Goal: Transaction & Acquisition: Download file/media

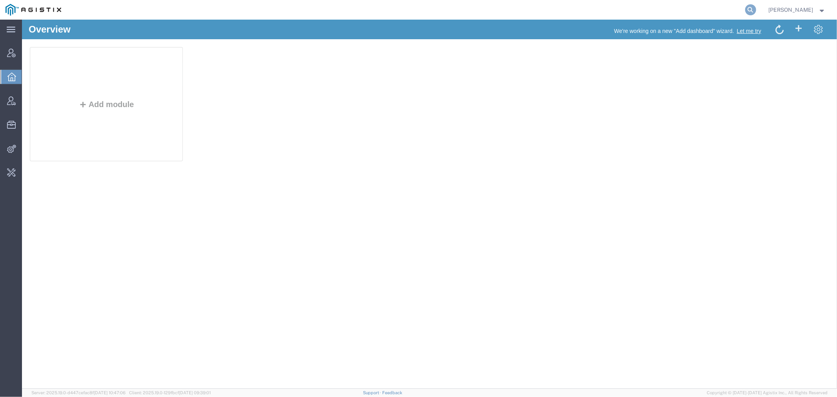
click at [756, 6] on icon at bounding box center [750, 9] width 11 height 11
paste input "3115615"
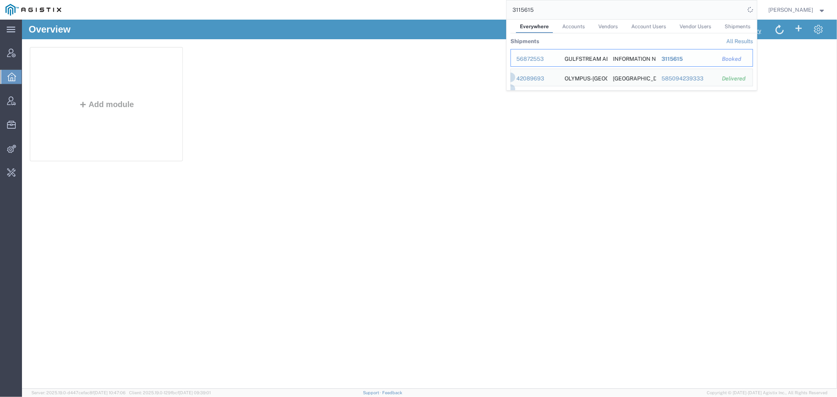
click at [538, 57] on div "56872553" at bounding box center [535, 59] width 37 height 8
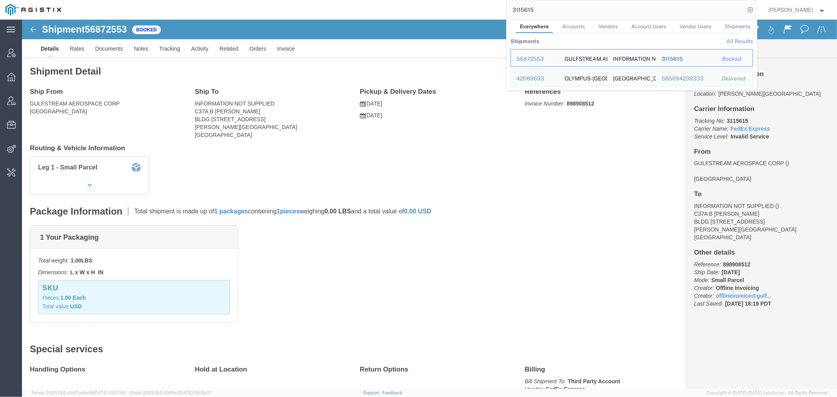
drag, startPoint x: 560, startPoint y: 5, endPoint x: 359, endPoint y: 8, distance: 201.4
click at [427, 8] on div "3115615 Everywhere Accounts Vendors Account Users Vendor Users Shipments Shipme…" at bounding box center [412, 10] width 690 height 20
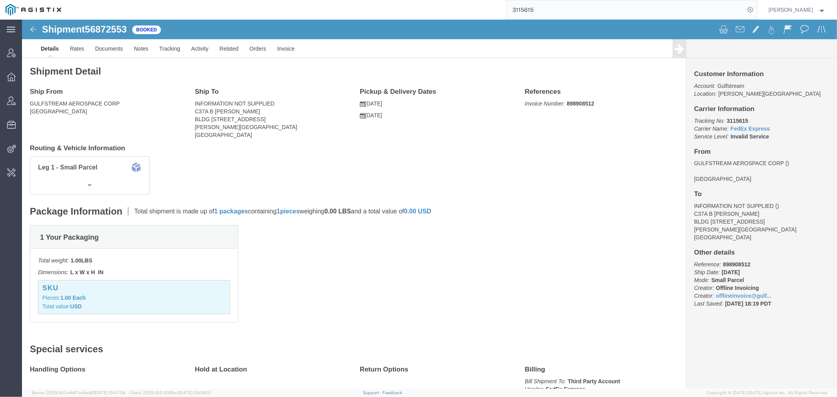
paste input "56875879"
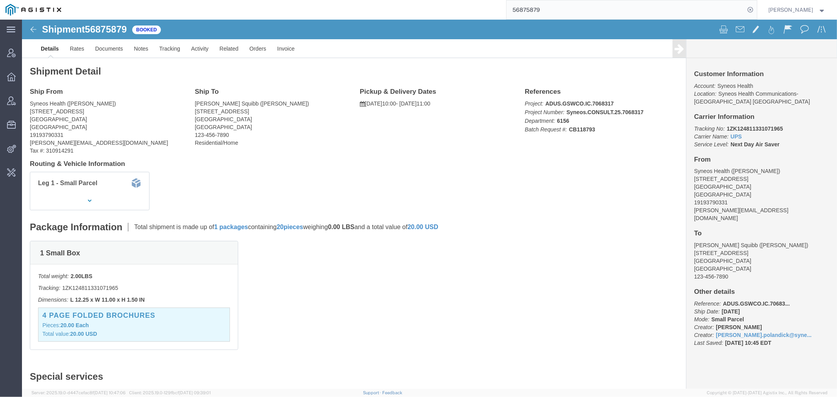
click b "CB118793"
copy b "CB118793"
click at [445, 13] on div "56875879" at bounding box center [412, 10] width 690 height 20
paste input "[URL][DOMAIN_NAME]"
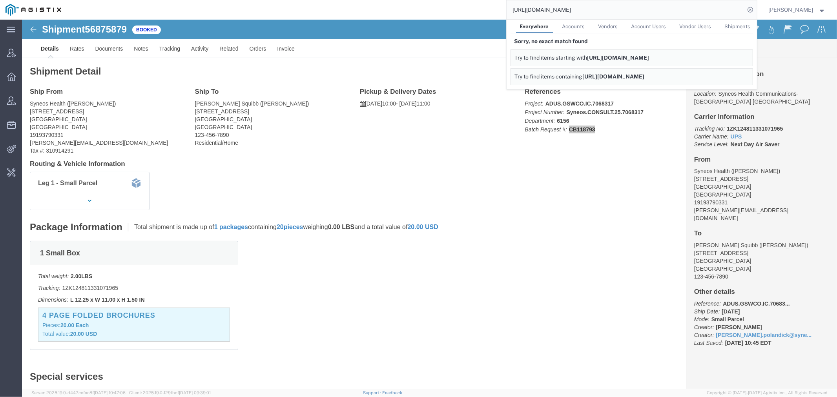
drag, startPoint x: 625, startPoint y: 8, endPoint x: 367, endPoint y: 13, distance: 257.9
click at [410, 11] on div "[URL][DOMAIN_NAME] Everywhere Accounts Vendors Account Users Vendor Users Shipm…" at bounding box center [412, 10] width 690 height 20
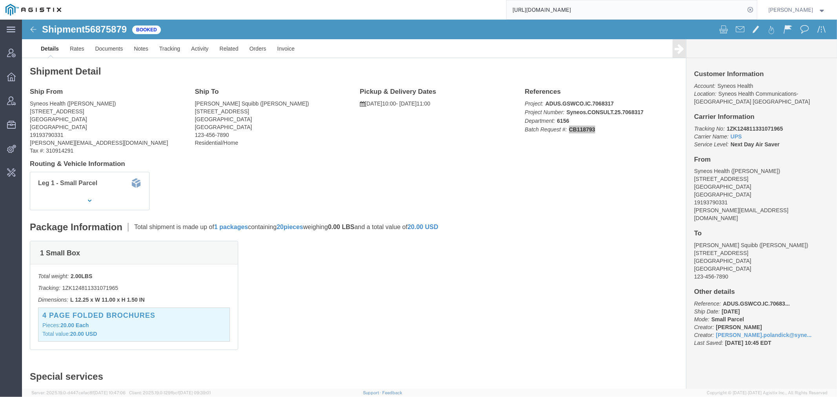
paste input "56875898"
type input "56875898"
click link "Activity"
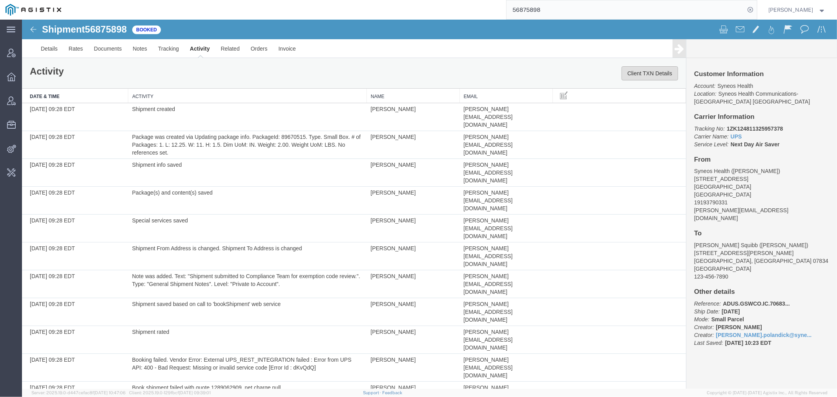
click at [636, 71] on button "Client TXN Details" at bounding box center [649, 73] width 57 height 14
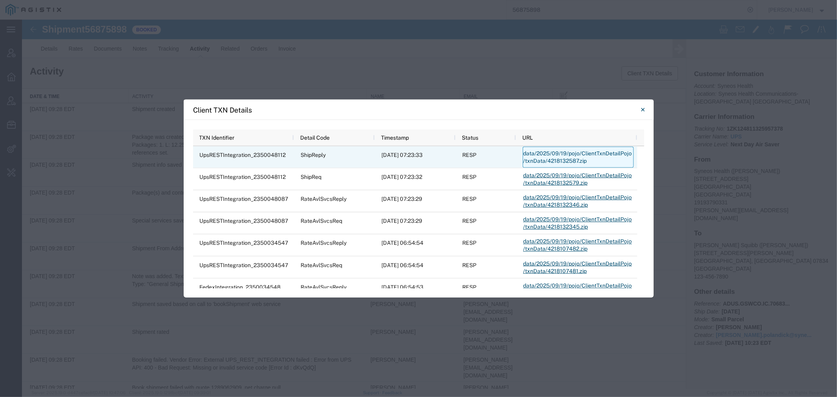
click at [553, 152] on link "data/2025/09/19/pojo/ClientTxnDetailPojo/txnData/4218132587.zip" at bounding box center [578, 157] width 111 height 21
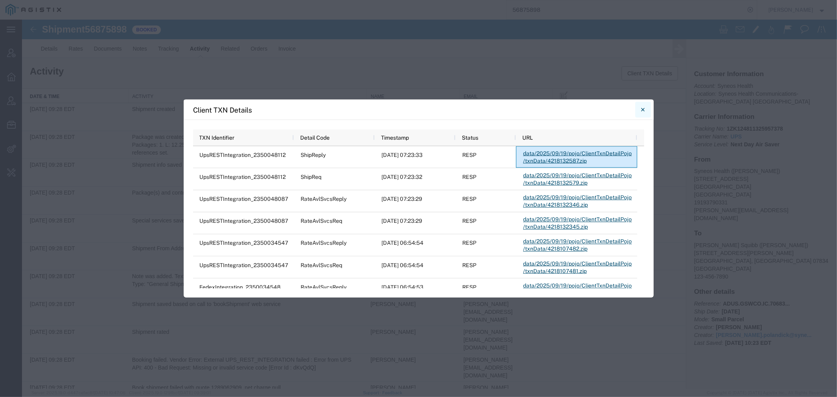
click at [641, 105] on icon "Close" at bounding box center [643, 109] width 4 height 9
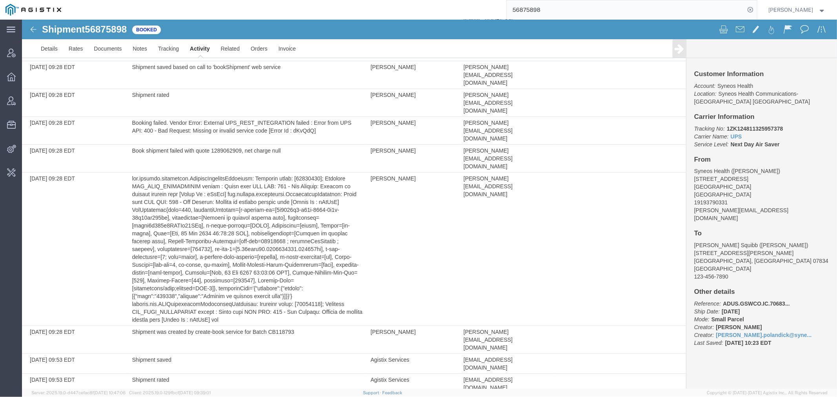
scroll to position [248, 0]
